Goal: Task Accomplishment & Management: Use online tool/utility

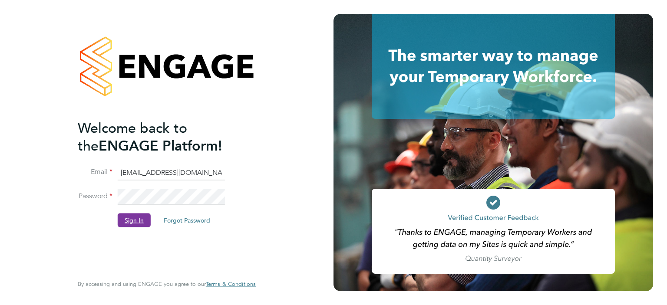
click at [136, 220] on button "Sign In" at bounding box center [134, 220] width 33 height 14
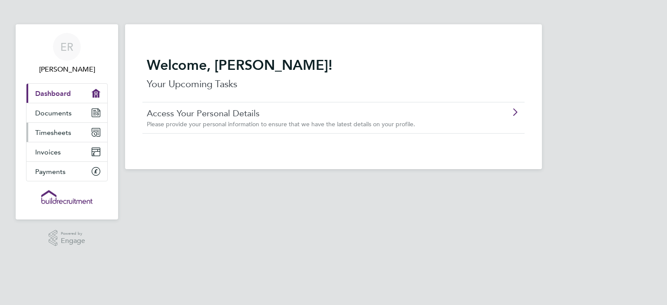
click at [50, 133] on span "Timesheets" at bounding box center [53, 133] width 36 height 8
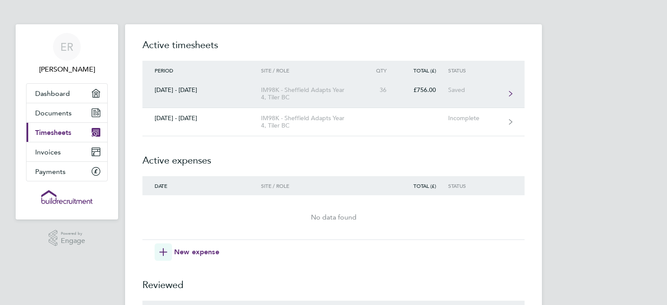
click at [473, 89] on div "Saved" at bounding box center [474, 89] width 53 height 7
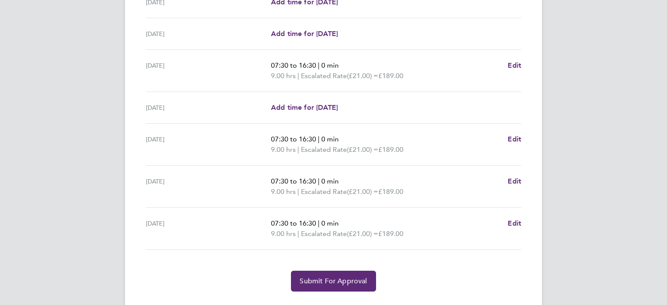
scroll to position [283, 0]
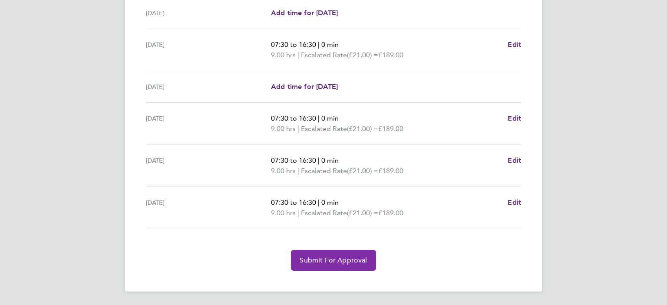
click at [340, 262] on span "Submit For Approval" at bounding box center [333, 260] width 67 height 9
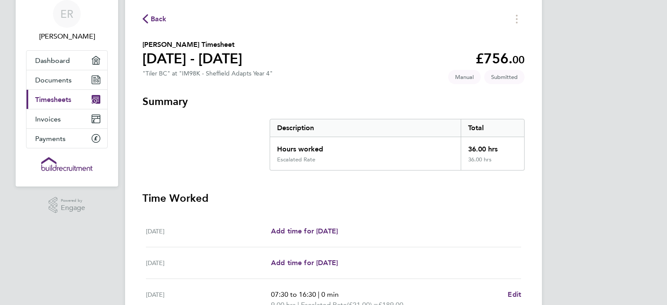
scroll to position [0, 0]
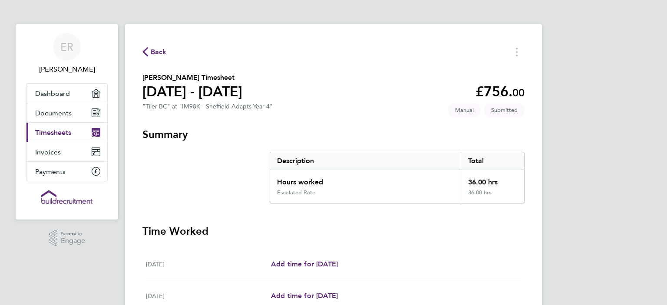
click at [57, 132] on span "Timesheets" at bounding box center [53, 133] width 36 height 8
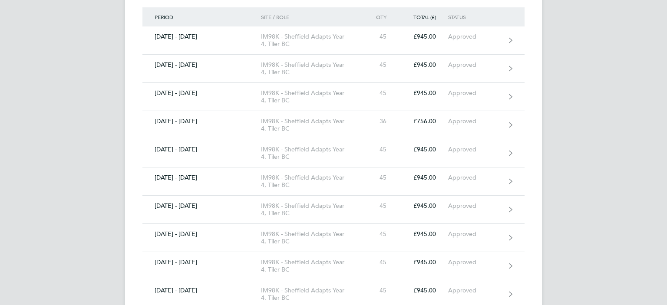
scroll to position [295, 0]
